Goal: Use online tool/utility

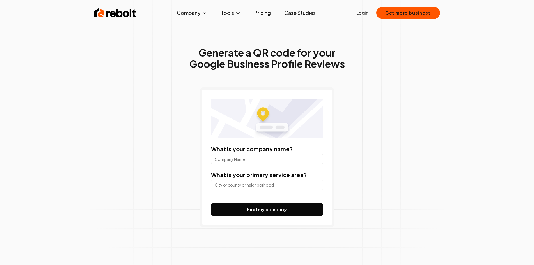
drag, startPoint x: 0, startPoint y: 0, endPoint x: 237, endPoint y: 162, distance: 286.6
click at [237, 162] on input "What is your company name?" at bounding box center [267, 159] width 112 height 10
type input "Praxis Ho"
click at [247, 184] on input "search" at bounding box center [267, 185] width 112 height 10
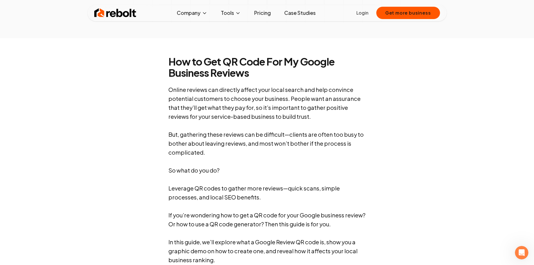
scroll to position [121, 0]
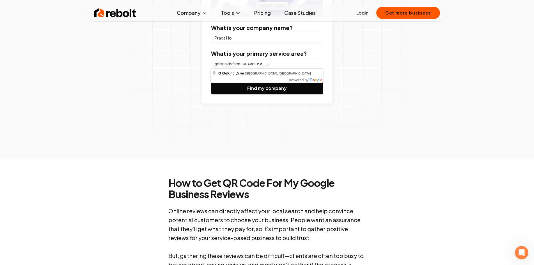
drag, startPoint x: 269, startPoint y: 63, endPoint x: 168, endPoint y: 69, distance: 101.7
click at [167, 69] on div "Generate a QR code for your Google Business Profile Reviews What is your compan…" at bounding box center [266, 26] width 287 height 265
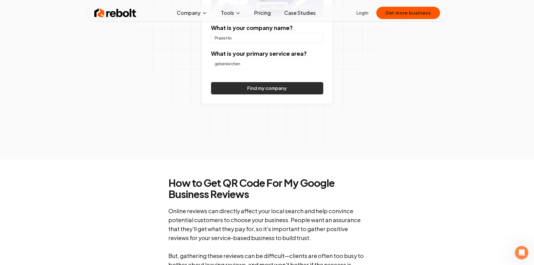
click at [294, 91] on button "Find my company" at bounding box center [267, 88] width 112 height 12
click at [279, 64] on input "gelsenkirchen" at bounding box center [267, 64] width 112 height 10
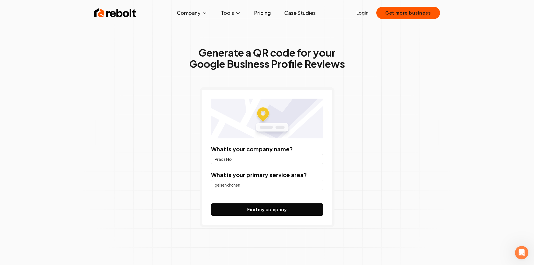
click at [276, 126] on img at bounding box center [267, 119] width 112 height 40
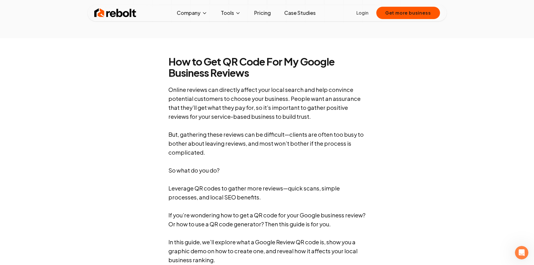
scroll to position [121, 0]
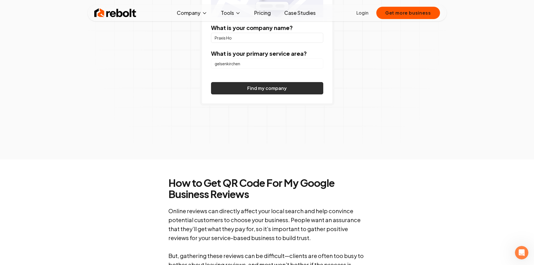
click at [285, 91] on button "Find my company" at bounding box center [267, 88] width 112 height 12
click at [279, 62] on input "gelsenkirchen" at bounding box center [267, 64] width 112 height 10
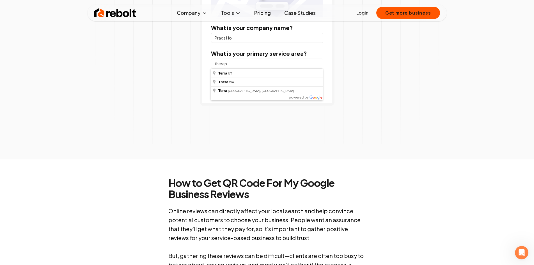
type input "therapy"
drag, startPoint x: 310, startPoint y: 66, endPoint x: 174, endPoint y: 60, distance: 136.2
click at [174, 60] on div "Generate a QR code for your Google Business Profile Reviews What is your compan…" at bounding box center [266, 26] width 287 height 265
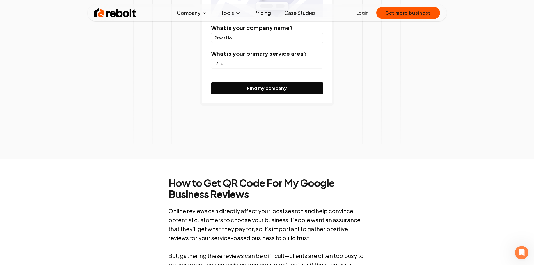
click at [211, 82] on button "Find my company" at bounding box center [267, 88] width 112 height 12
type input "''å¨+å"
click at [211, 82] on button "Find my company" at bounding box center [267, 88] width 112 height 12
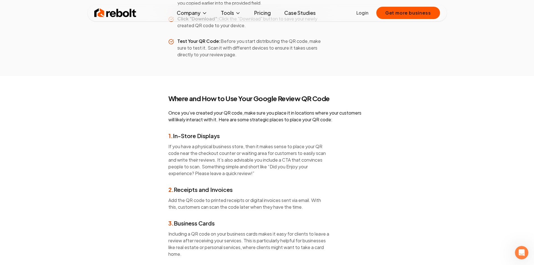
scroll to position [972, 0]
